Goal: Task Accomplishment & Management: Complete application form

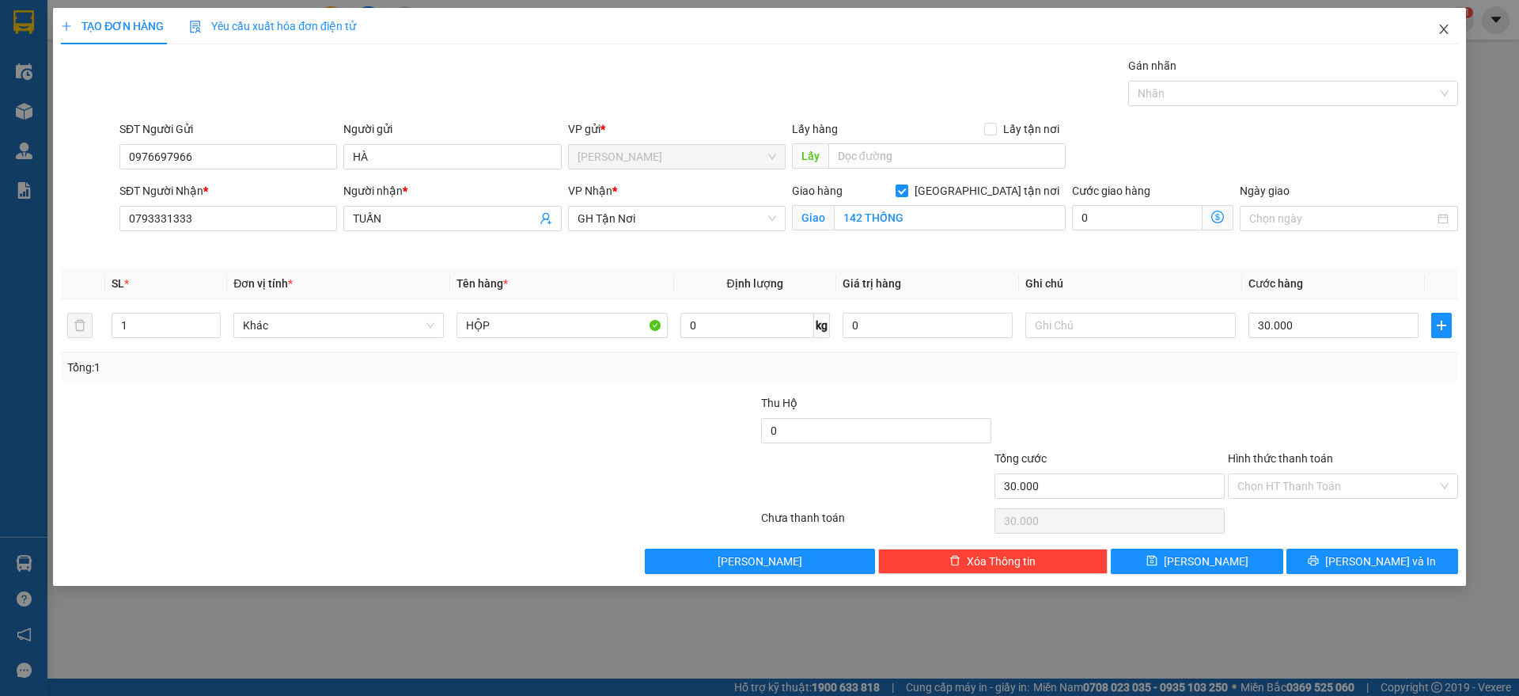
click at [1432, 28] on span "Close" at bounding box center [1444, 30] width 44 height 44
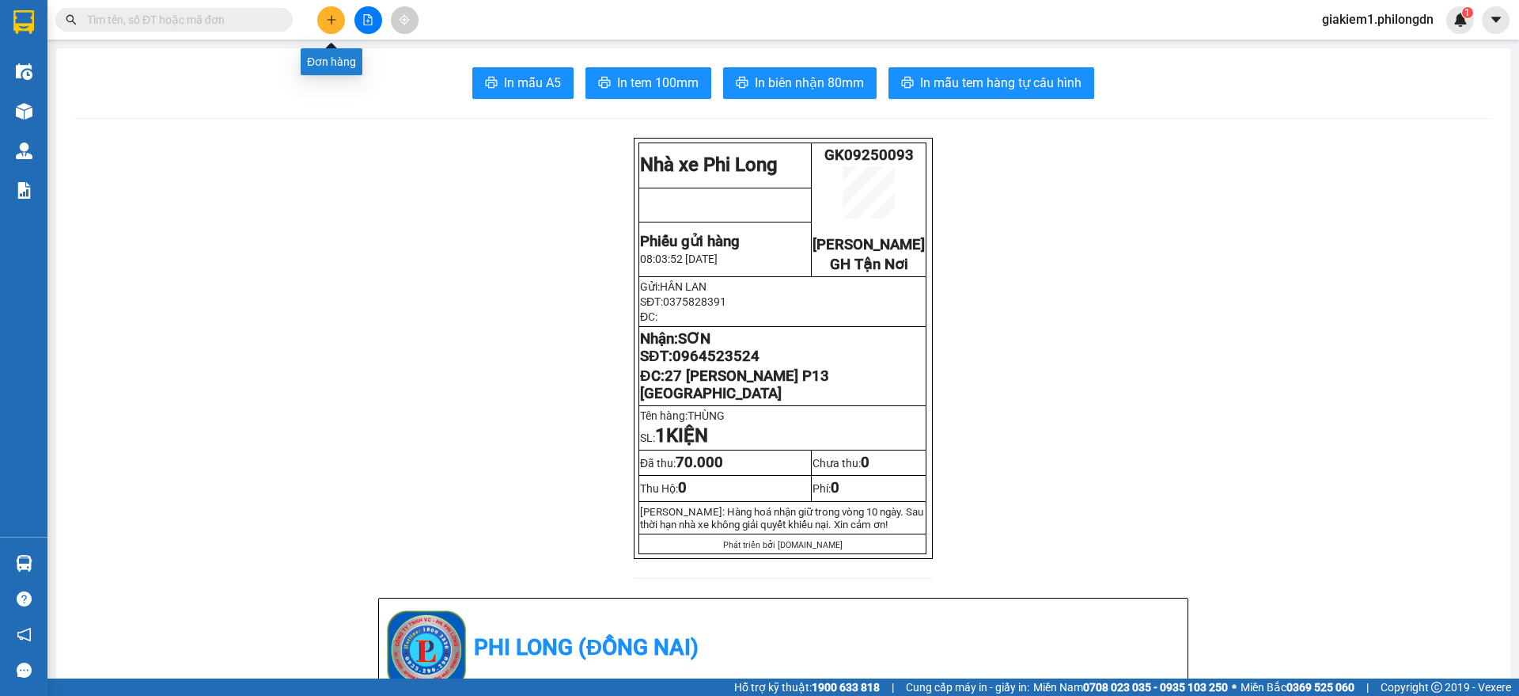
click at [326, 13] on button at bounding box center [331, 20] width 28 height 28
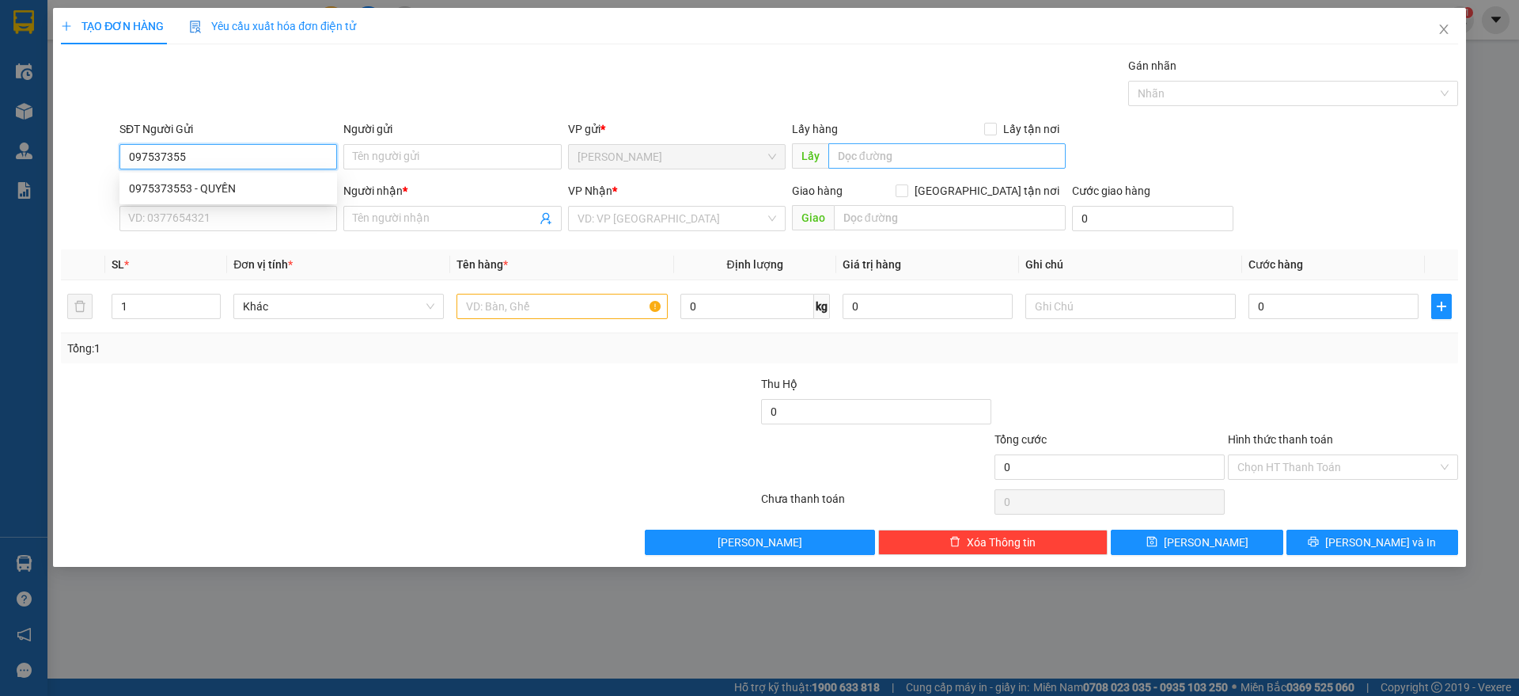
type input "0975373553"
click at [283, 186] on div "0975373553 - QUYỀN" at bounding box center [228, 188] width 199 height 17
type input "QUYỀN"
type input "0937690612"
type input "HỒNG"
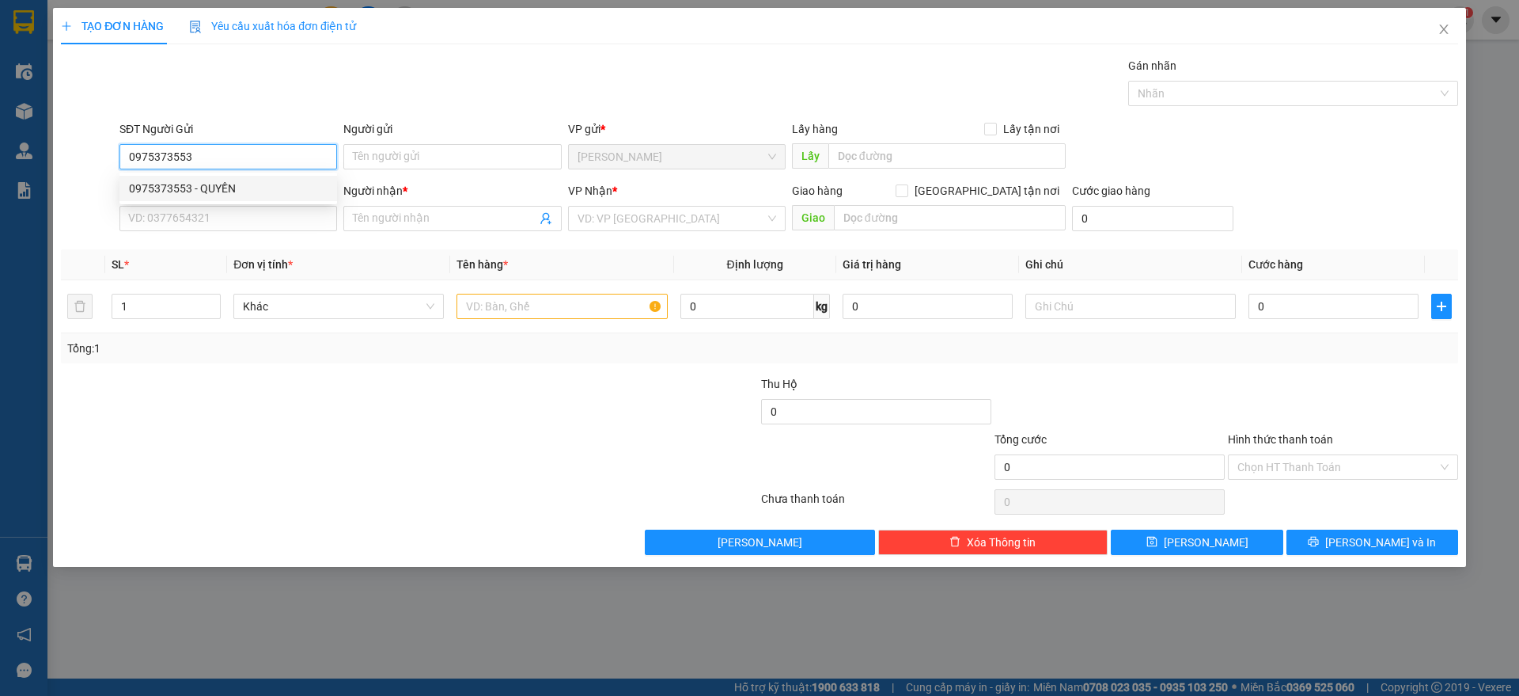
checkbox input "true"
type input "10/10 [PERSON_NAME] P10 PHÚ NHUẬN"
type input "70.000"
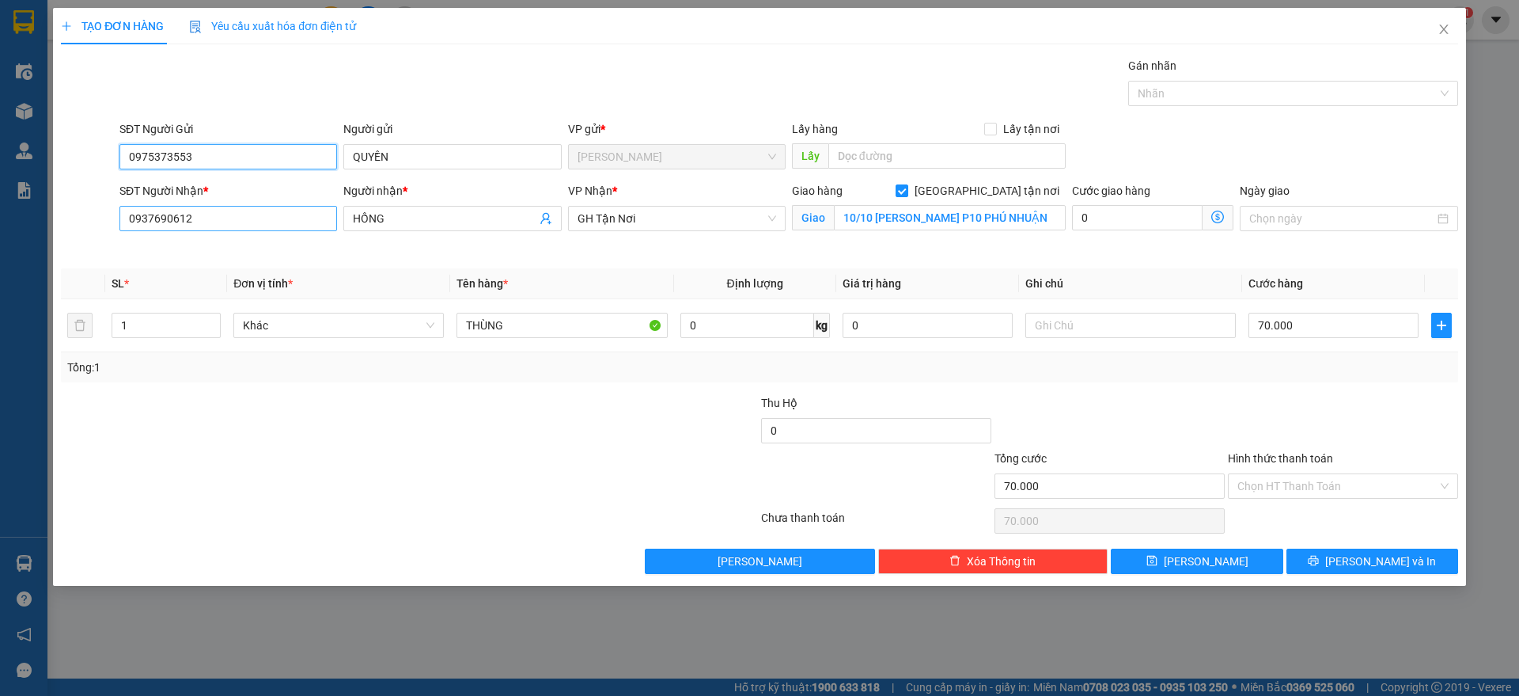
type input "0975373553"
click at [254, 207] on input "0937690612" at bounding box center [228, 218] width 218 height 25
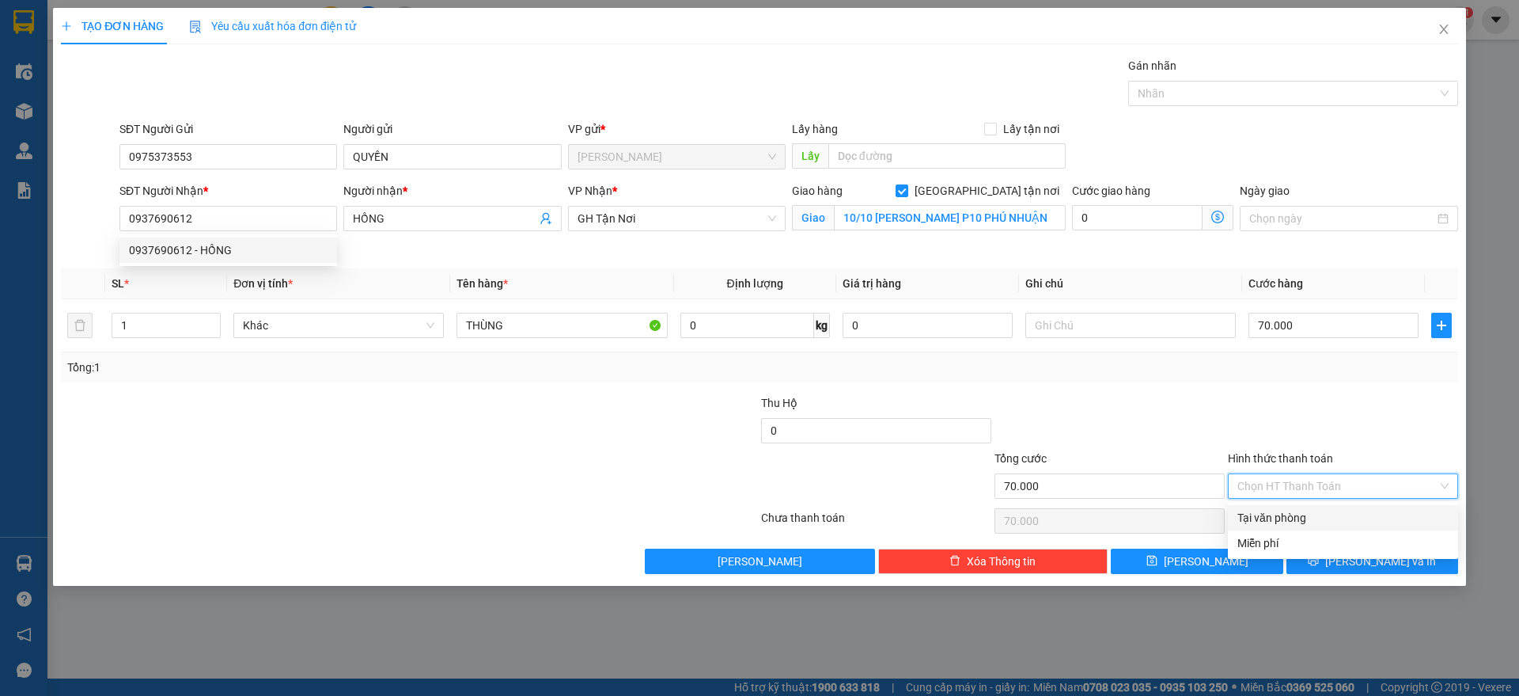
click at [1290, 484] on input "Hình thức thanh toán" at bounding box center [1338, 486] width 200 height 24
click at [1310, 518] on div "Tại văn phòng" at bounding box center [1343, 517] width 211 height 17
type input "0"
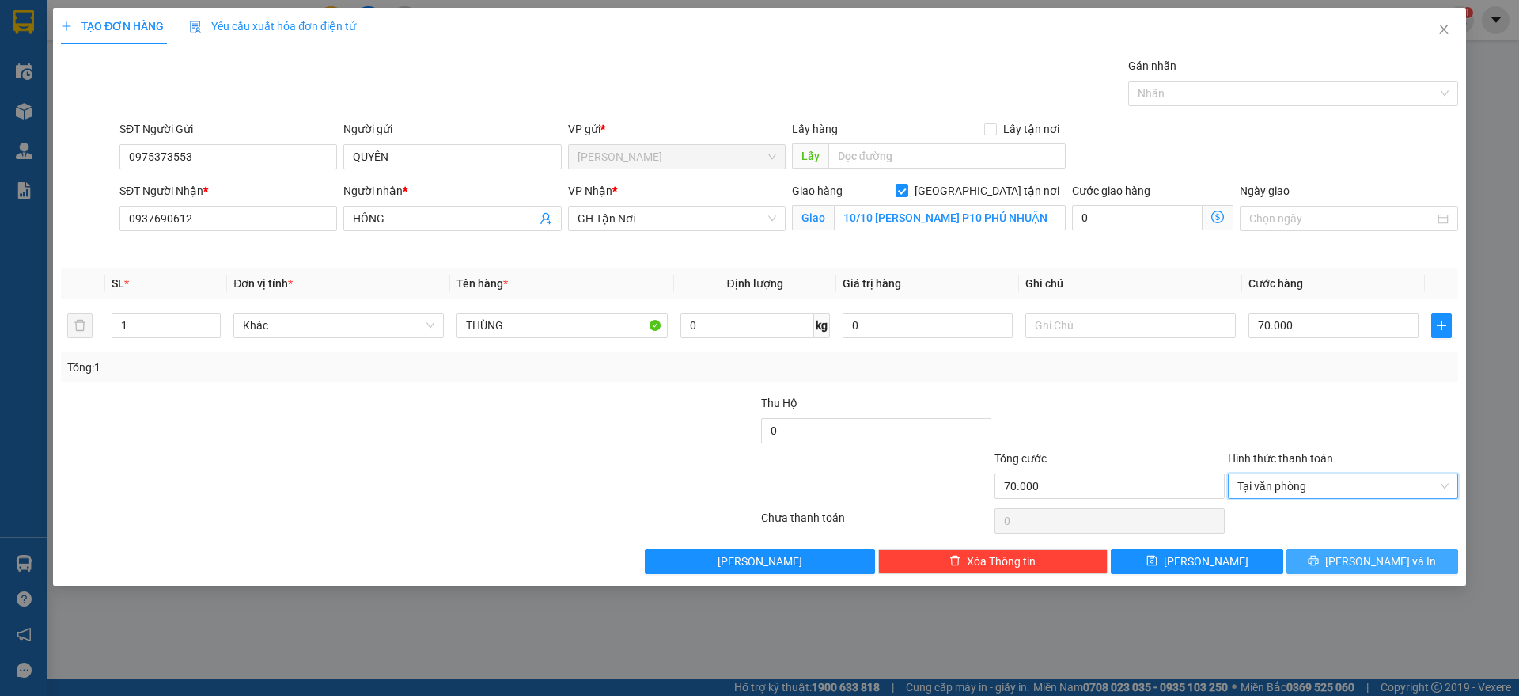
click at [1326, 559] on button "[PERSON_NAME] và In" at bounding box center [1373, 560] width 172 height 25
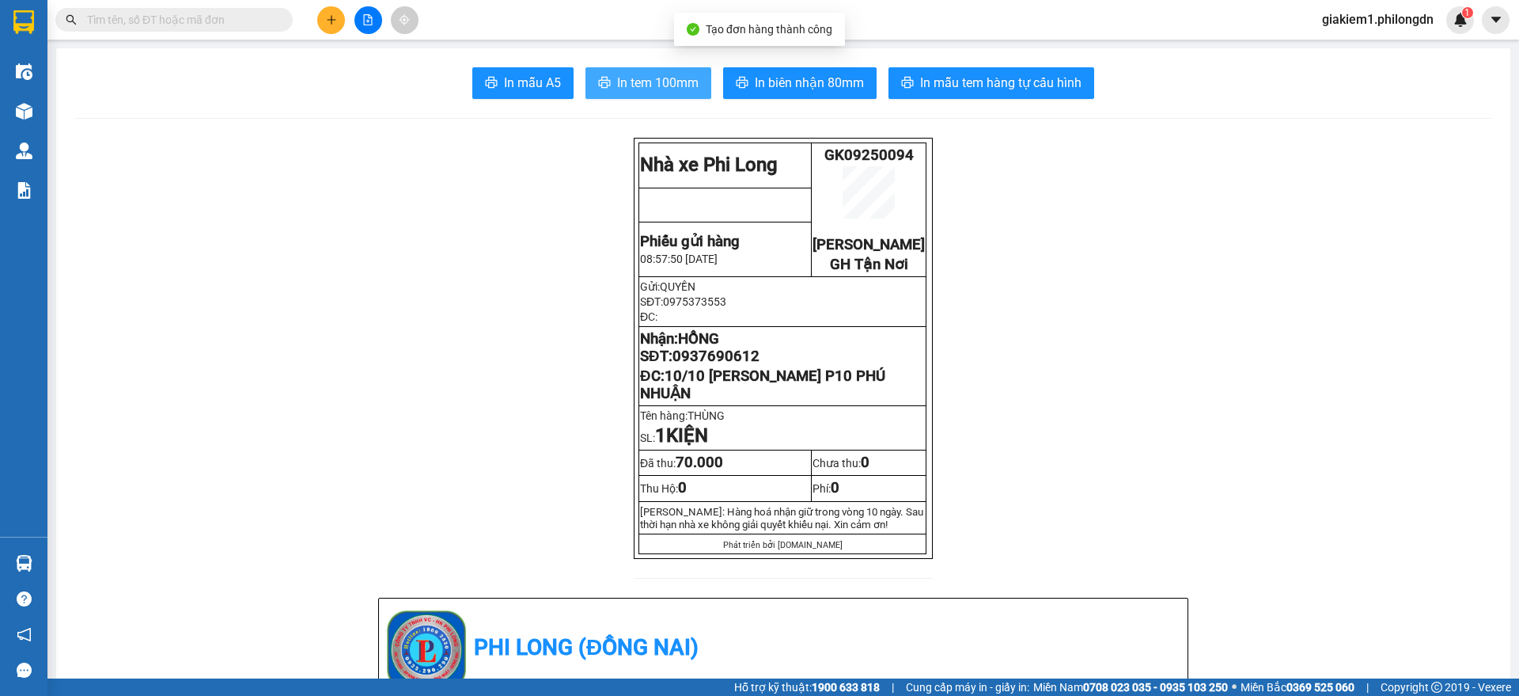
click at [617, 76] on span "In tem 100mm" at bounding box center [658, 83] width 82 height 20
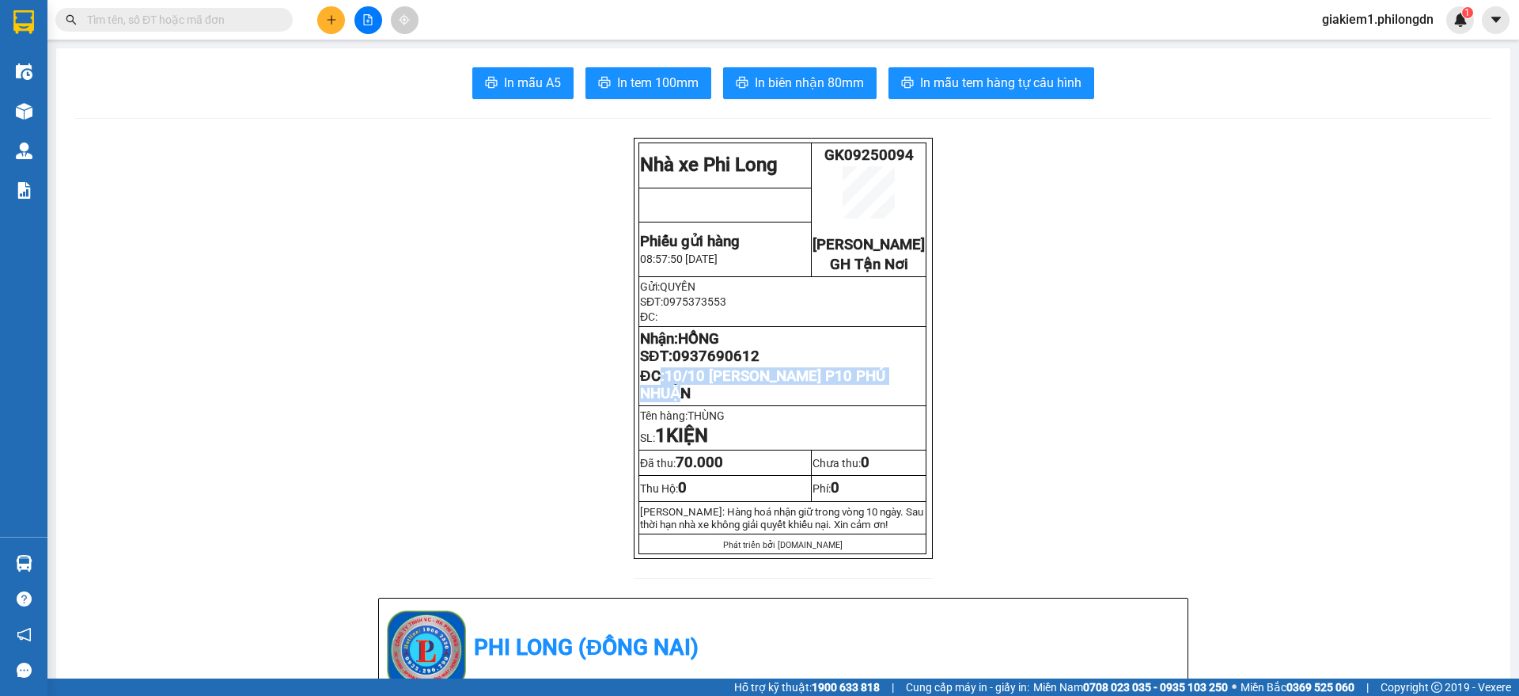
drag, startPoint x: 710, startPoint y: 408, endPoint x: 649, endPoint y: 395, distance: 62.4
click at [649, 395] on p "ĐC: 10/10 [PERSON_NAME] P10 PHÚ NHUẬN" at bounding box center [782, 384] width 285 height 35
click at [687, 402] on span "10/10 [PERSON_NAME] P10 PHÚ NHUẬN" at bounding box center [762, 384] width 245 height 35
drag, startPoint x: 689, startPoint y: 416, endPoint x: 662, endPoint y: 397, distance: 32.9
click at [662, 397] on p "ĐC: 10/10 [PERSON_NAME] P10 PHÚ NHUẬN" at bounding box center [782, 384] width 285 height 35
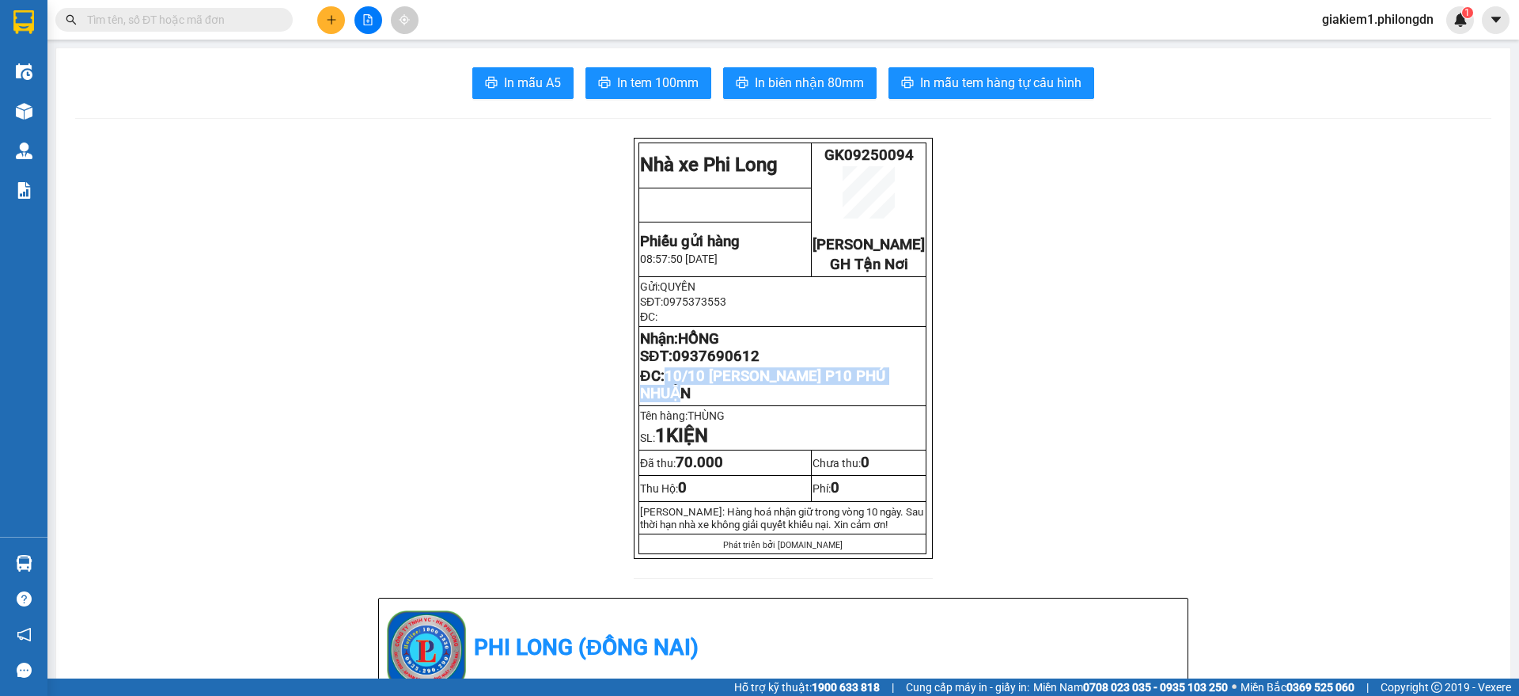
copy span "10/10 [PERSON_NAME] P10 PHÚ NHUẬN"
click at [726, 365] on span "0937690612" at bounding box center [716, 355] width 87 height 17
copy span "0937690612"
